Goal: Check status: Check status

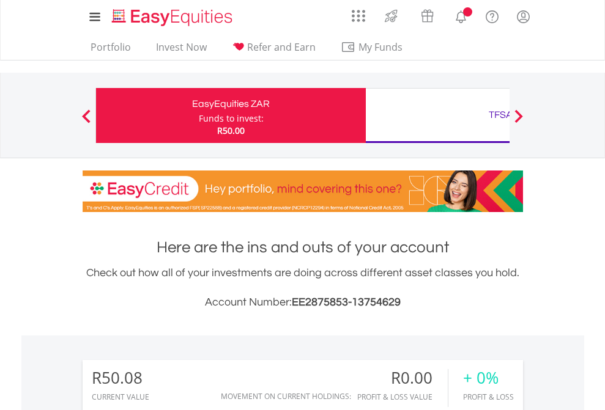
scroll to position [117, 192]
click at [199, 116] on div "Funds to invest:" at bounding box center [231, 119] width 65 height 12
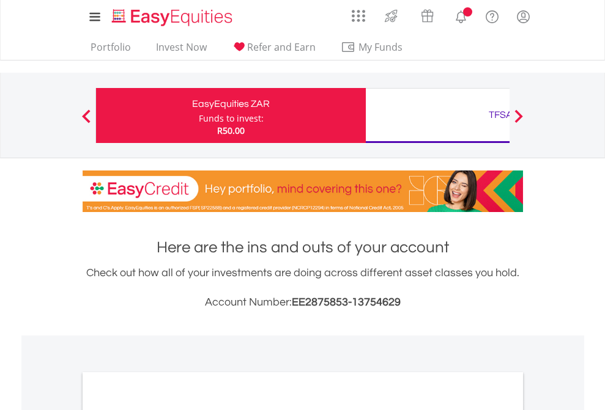
scroll to position [735, 0]
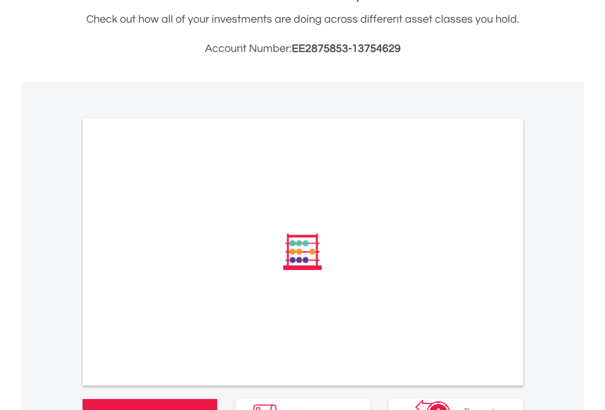
click at [137, 410] on span "All Holdings" at bounding box center [164, 416] width 54 height 13
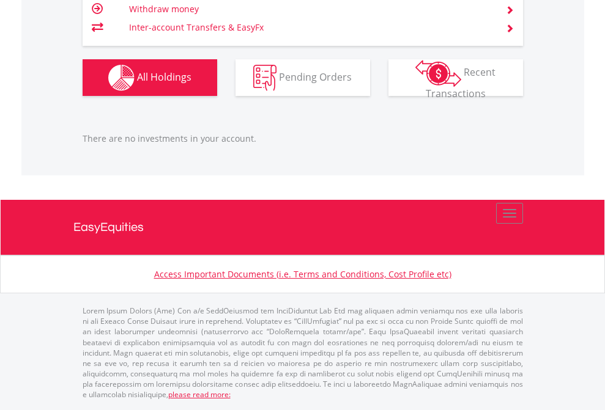
scroll to position [1239, 0]
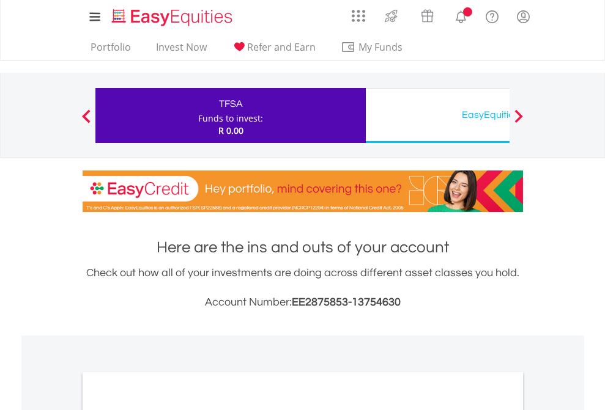
scroll to position [735, 0]
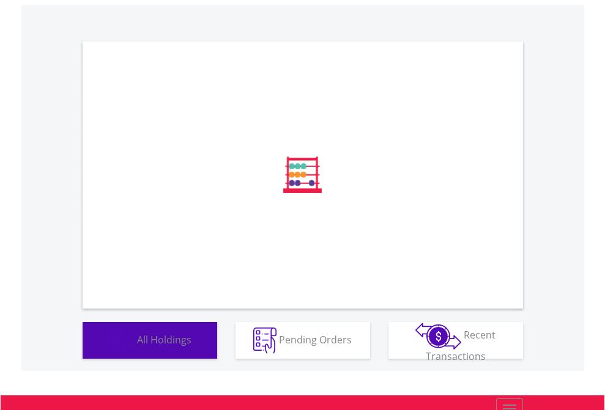
click at [137, 346] on span "All Holdings" at bounding box center [164, 339] width 54 height 13
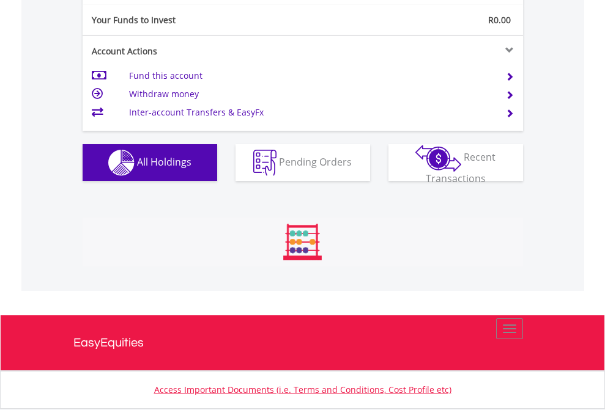
scroll to position [117, 192]
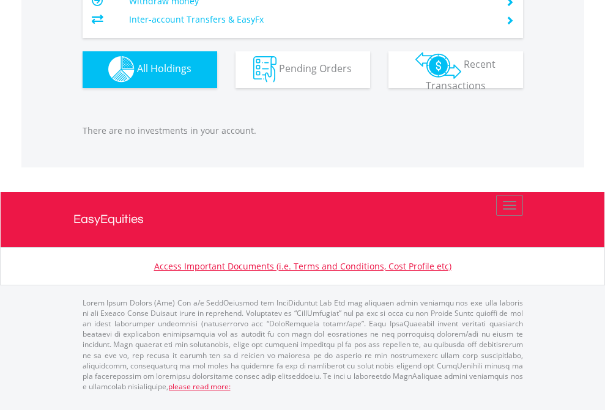
scroll to position [117, 192]
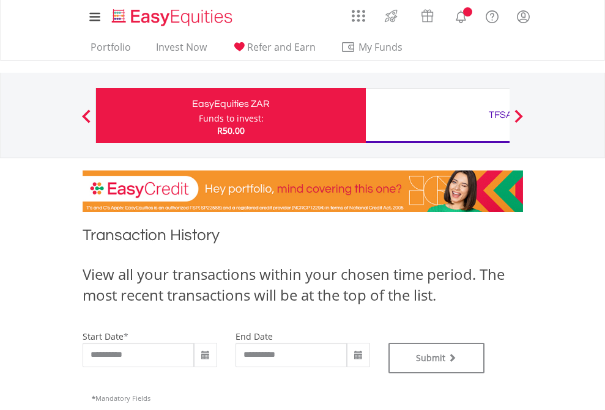
type input "**********"
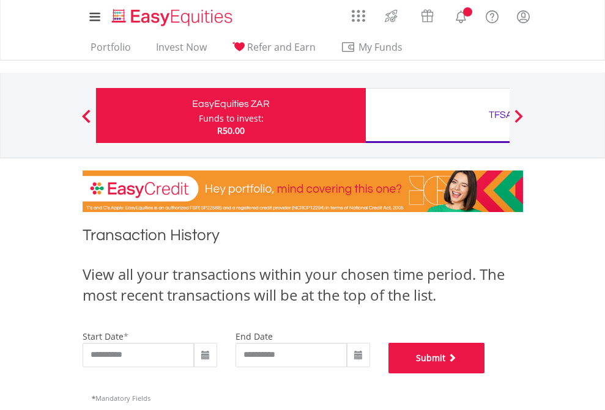
click at [485, 374] on button "Submit" at bounding box center [436, 358] width 97 height 31
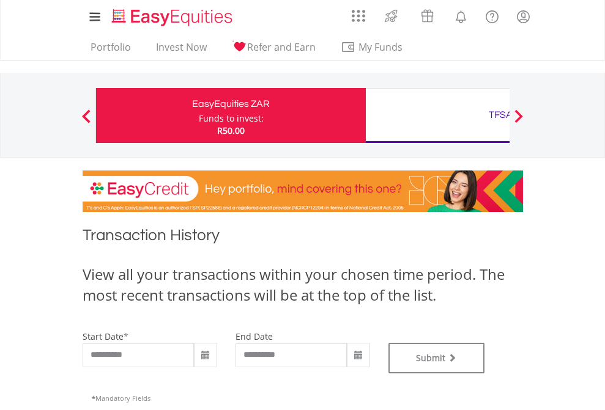
click at [437, 116] on div "TFSA" at bounding box center [500, 114] width 255 height 17
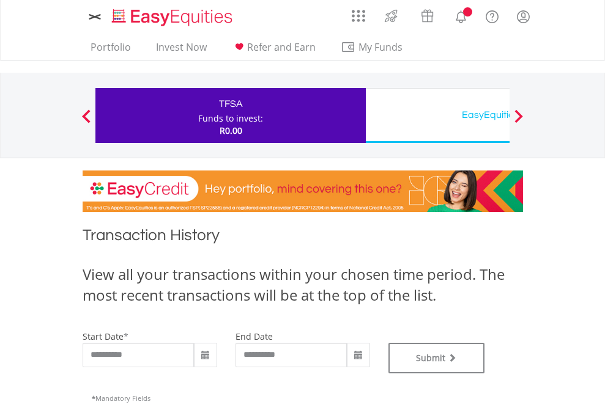
type input "**********"
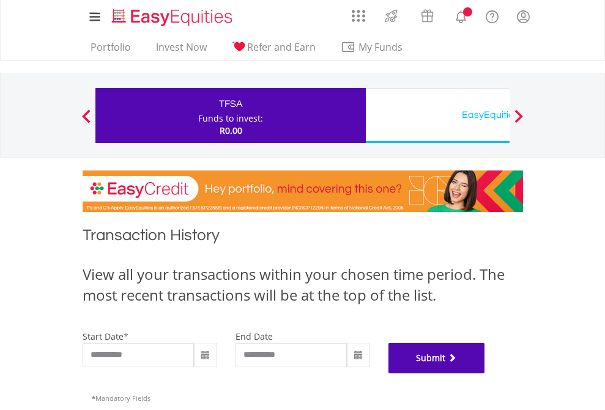
click at [485, 374] on button "Submit" at bounding box center [436, 358] width 97 height 31
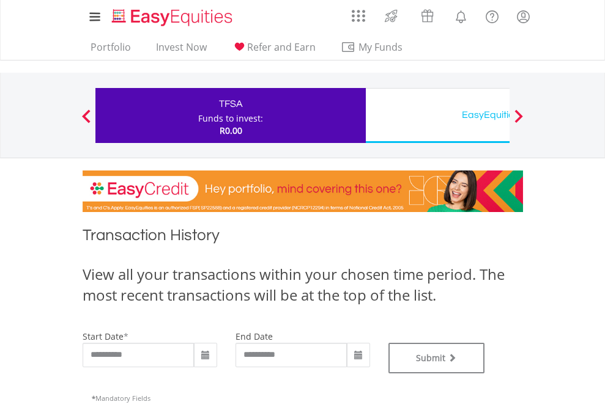
click at [437, 116] on div "EasyEquities USD" at bounding box center [500, 114] width 255 height 17
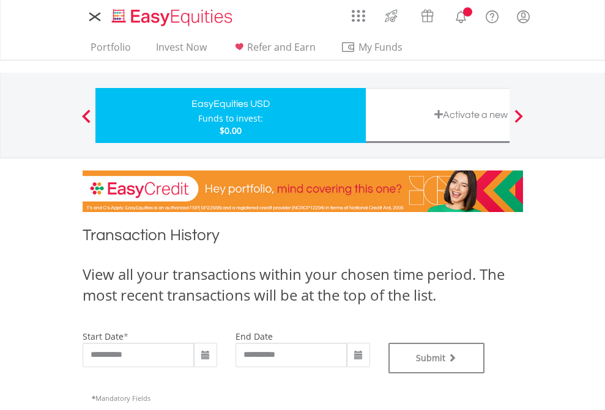
type input "**********"
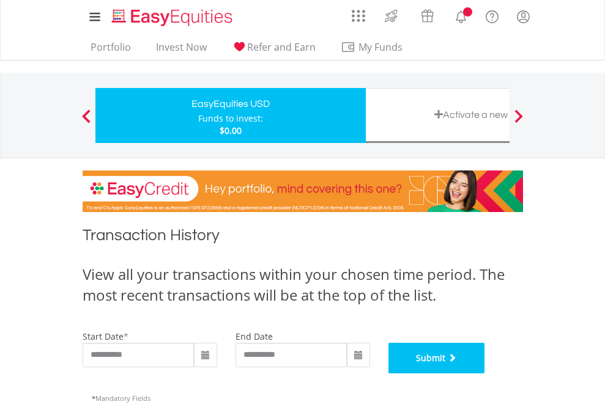
click at [485, 374] on button "Submit" at bounding box center [436, 358] width 97 height 31
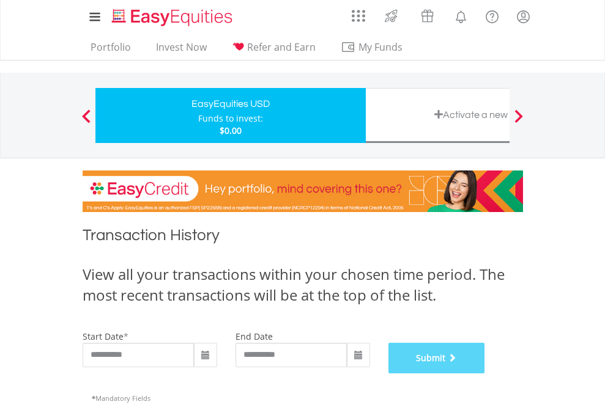
scroll to position [496, 0]
